Goal: Transaction & Acquisition: Book appointment/travel/reservation

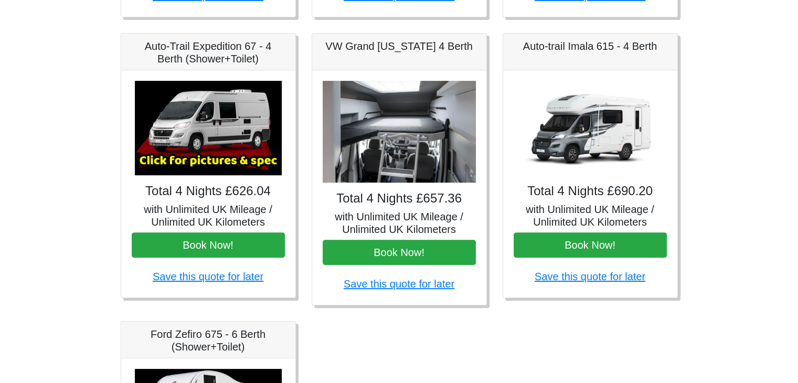
scroll to position [420, 0]
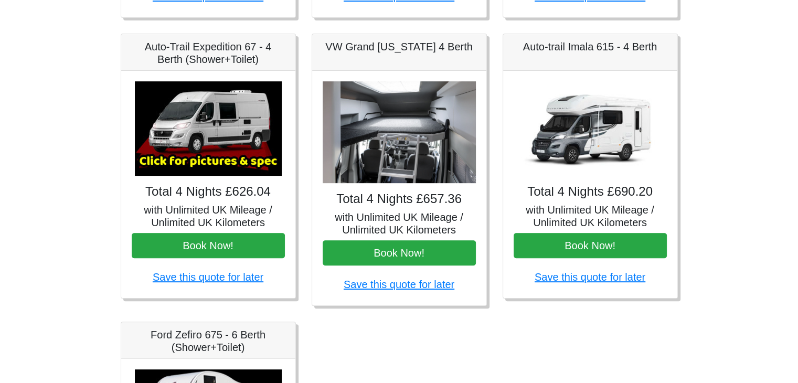
click at [589, 168] on img at bounding box center [590, 128] width 147 height 94
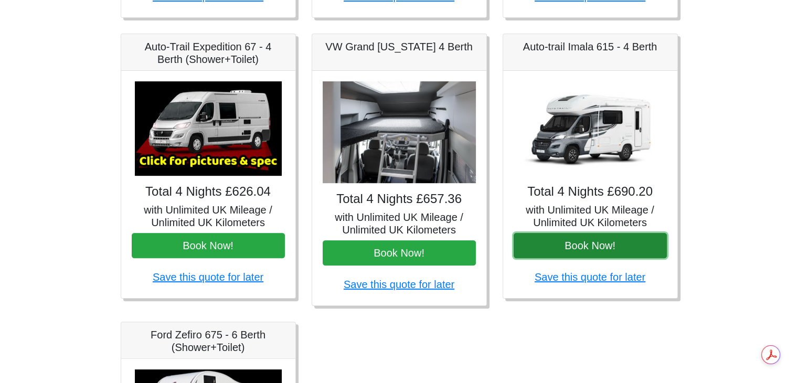
click at [575, 247] on button "Book Now!" at bounding box center [590, 245] width 153 height 25
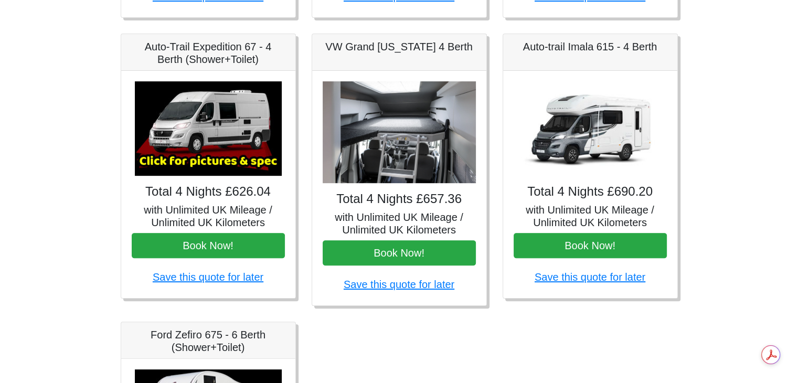
click at [584, 204] on h5 "with Unlimited UK Mileage / Unlimited UK Kilometers" at bounding box center [590, 216] width 153 height 25
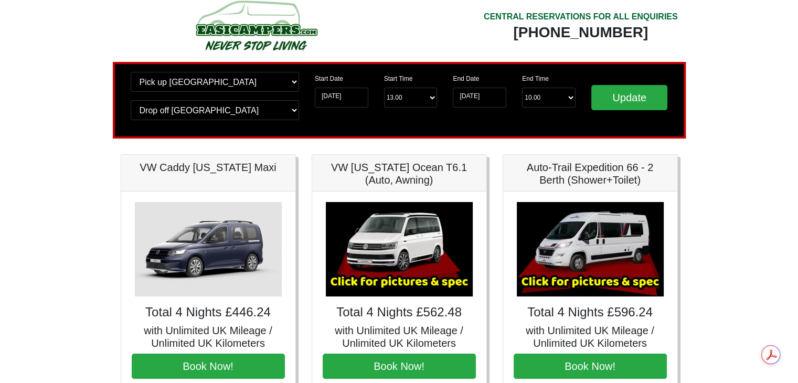
scroll to position [0, 0]
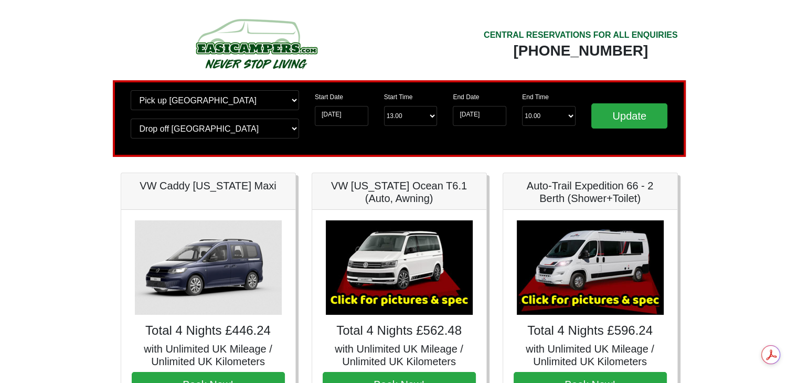
click at [259, 47] on img at bounding box center [255, 44] width 199 height 58
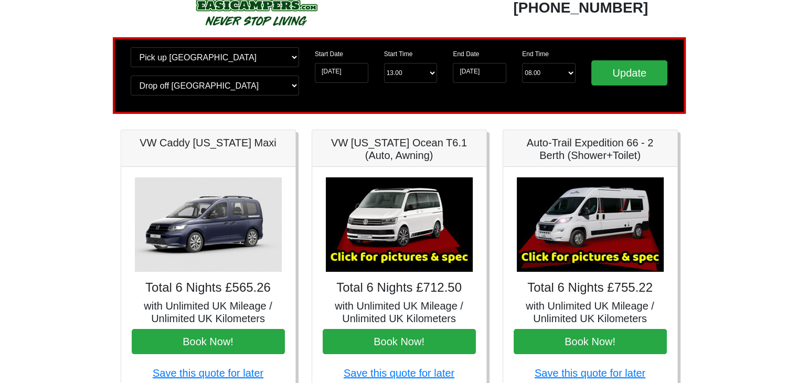
scroll to position [315, 0]
